Goal: Communication & Community: Answer question/provide support

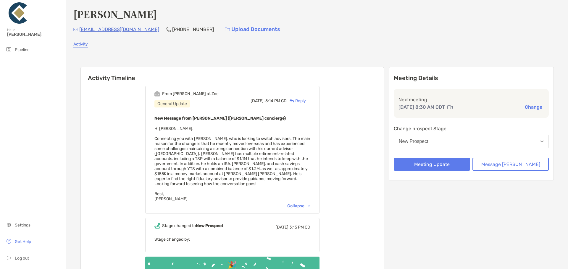
click at [306, 100] on div "Reply" at bounding box center [296, 101] width 19 height 6
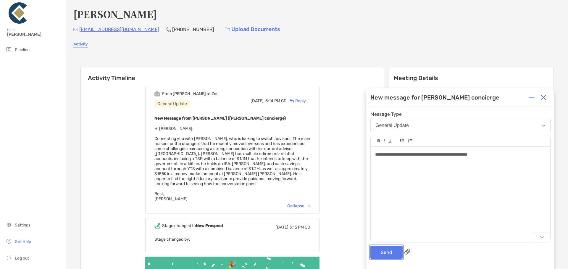
click at [390, 250] on button "Send" at bounding box center [386, 252] width 32 height 13
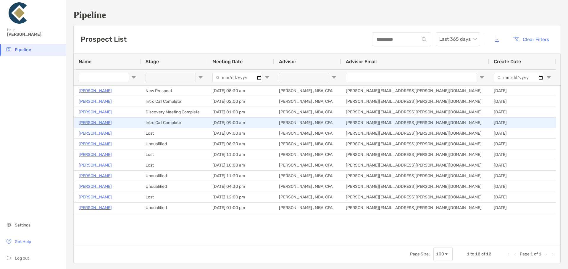
click at [87, 122] on p "[PERSON_NAME]" at bounding box center [95, 122] width 33 height 7
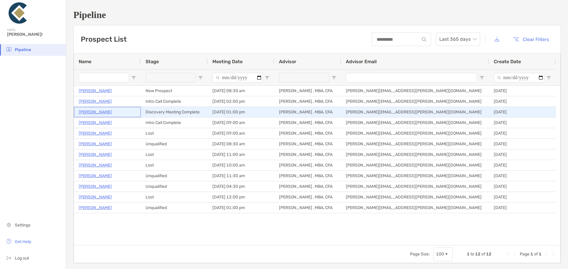
click at [86, 112] on p "Bob Stachen" at bounding box center [95, 112] width 33 height 7
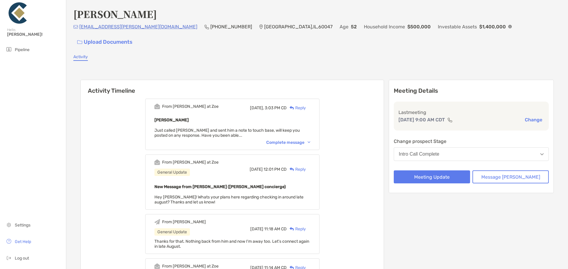
click at [306, 105] on div "Reply" at bounding box center [296, 108] width 19 height 6
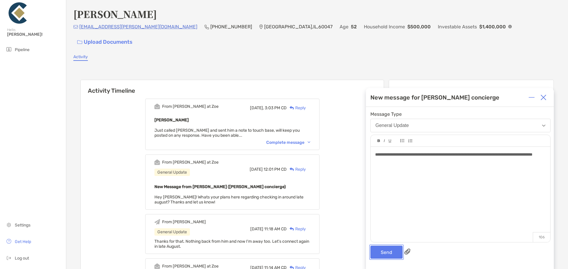
click at [388, 254] on button "Send" at bounding box center [386, 252] width 32 height 13
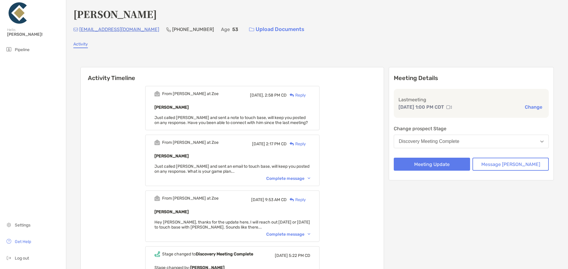
click at [306, 93] on div "Reply" at bounding box center [296, 95] width 19 height 6
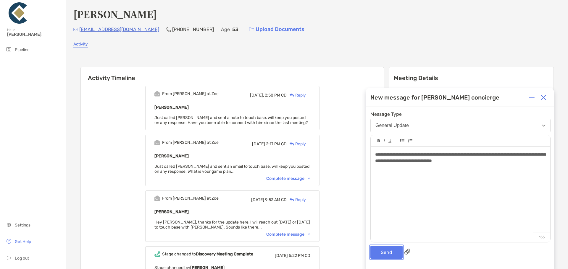
click at [386, 255] on button "Send" at bounding box center [386, 252] width 32 height 13
